Goal: Task Accomplishment & Management: Complete application form

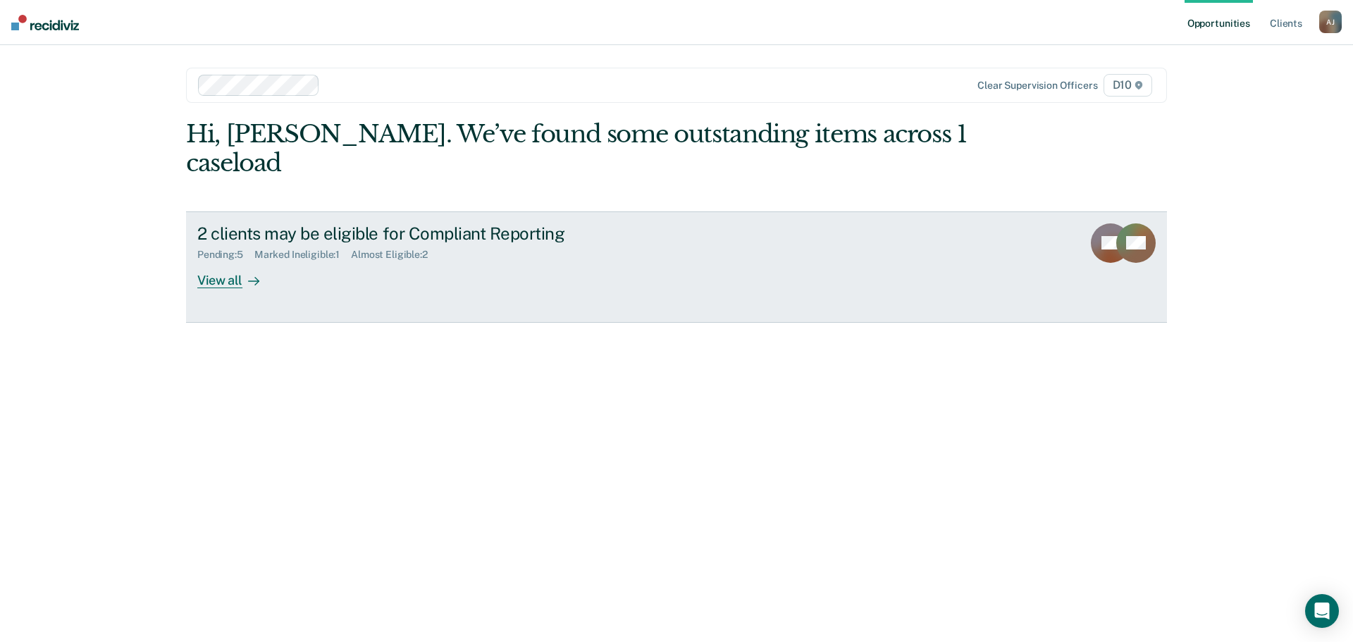
click at [350, 287] on div "2 clients may be eligible for Compliant Reporting Pending : 5 Marked Ineligible…" at bounding box center [461, 255] width 528 height 65
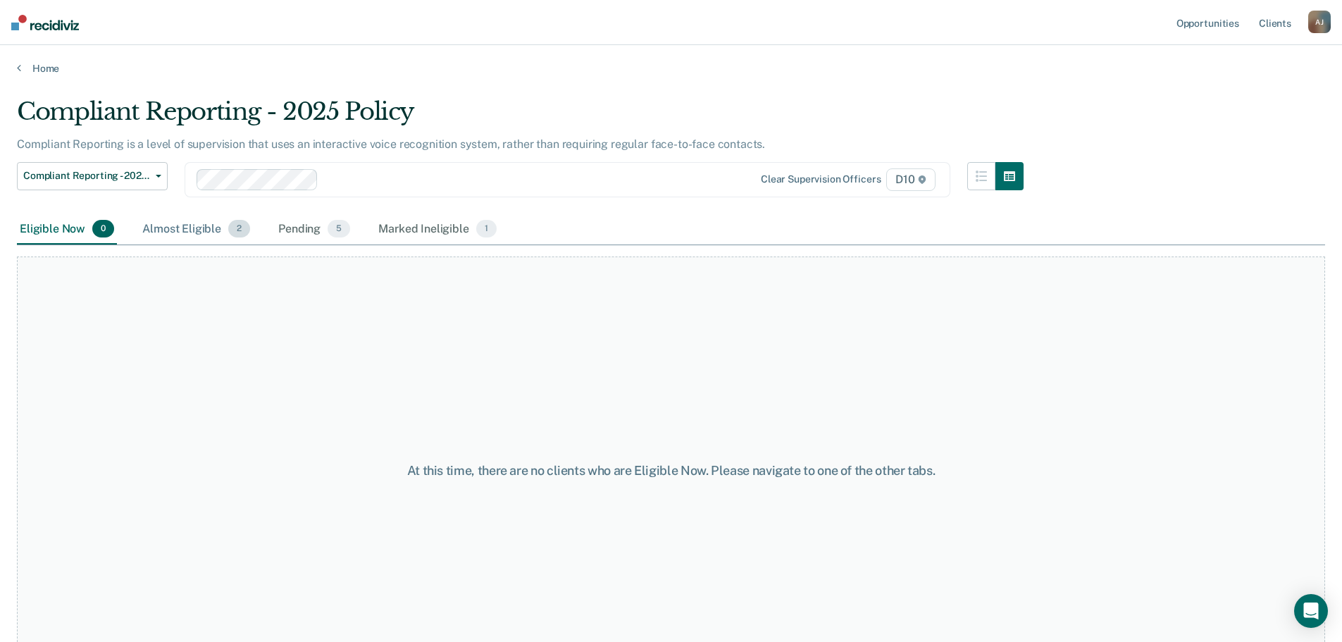
click at [192, 225] on div "Almost Eligible 2" at bounding box center [196, 229] width 113 height 31
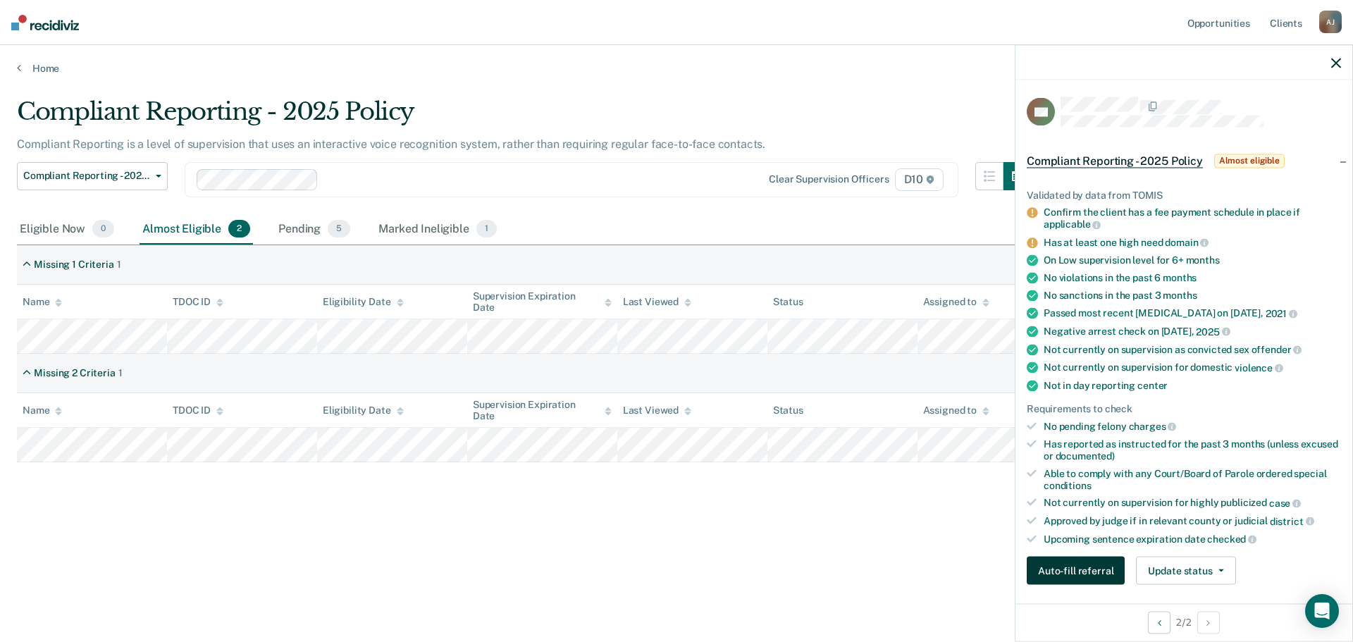
click at [1105, 565] on button "Auto-fill referral" at bounding box center [1076, 571] width 98 height 28
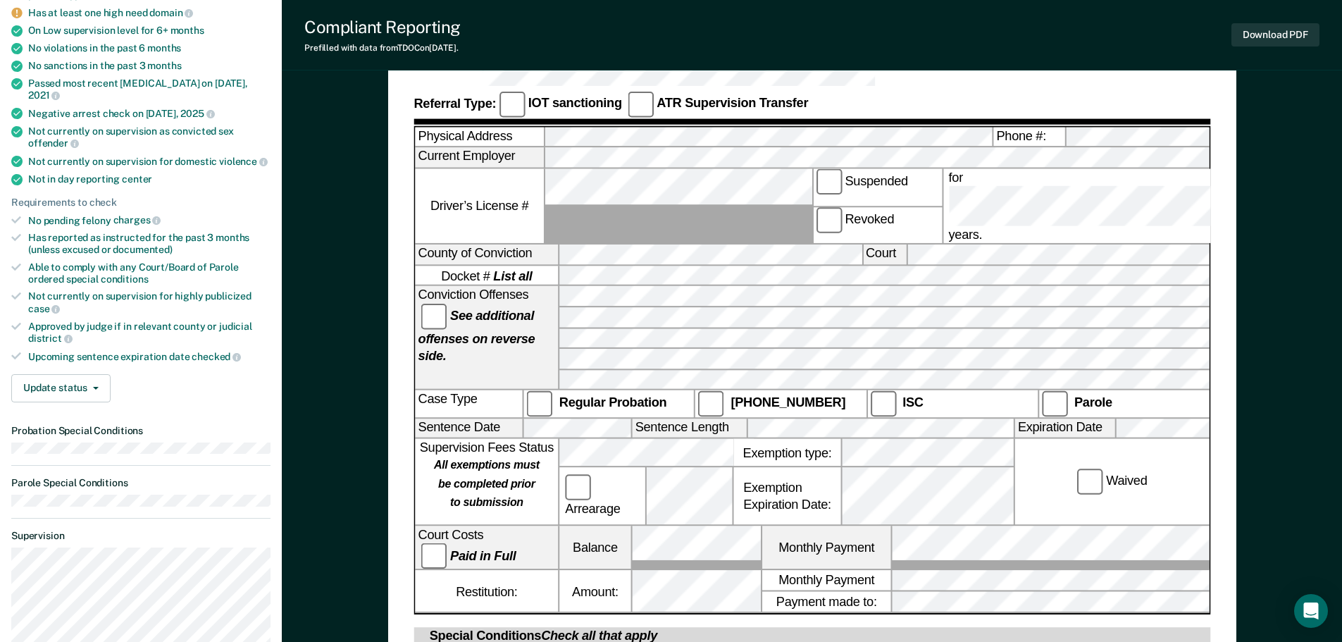
scroll to position [352, 0]
